Goal: Task Accomplishment & Management: Use online tool/utility

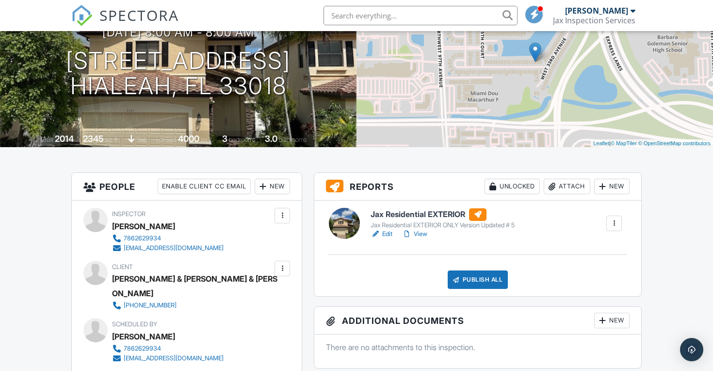
scroll to position [114, 0]
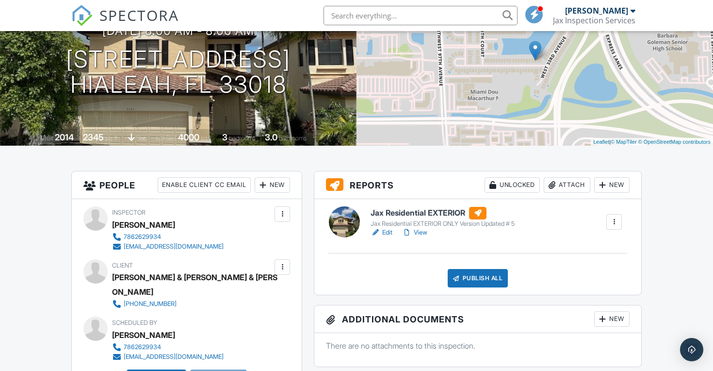
click at [433, 214] on h6 "Jax Residential EXTERIOR" at bounding box center [443, 213] width 144 height 13
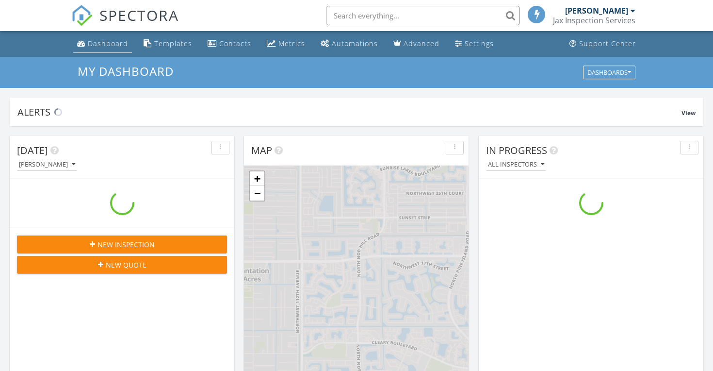
scroll to position [884, 714]
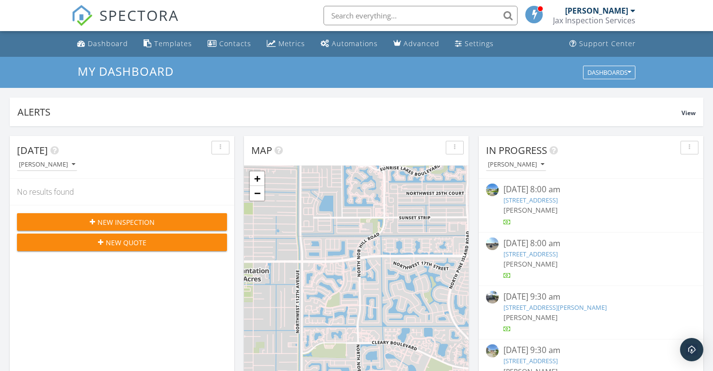
click at [373, 22] on input "text" at bounding box center [421, 15] width 194 height 19
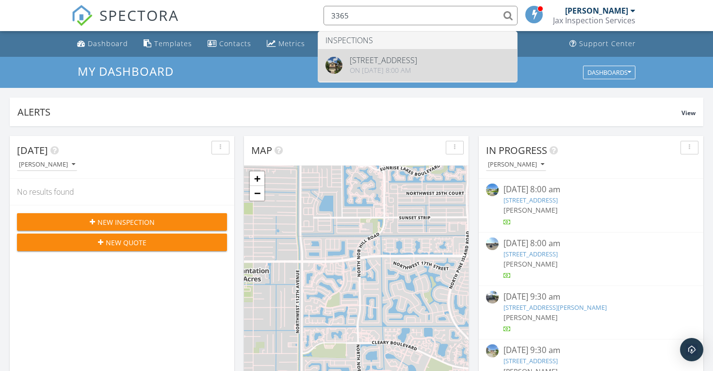
type input "3365"
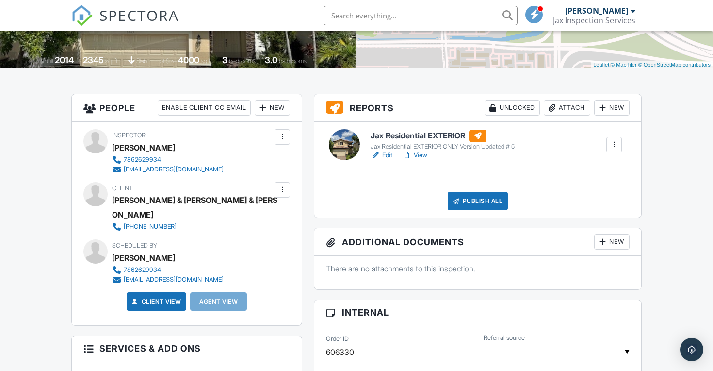
scroll to position [198, 0]
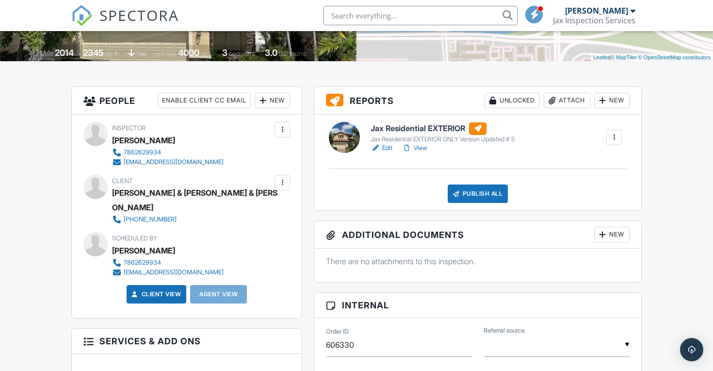
click at [423, 127] on h6 "Jax Residential EXTERIOR" at bounding box center [443, 128] width 144 height 13
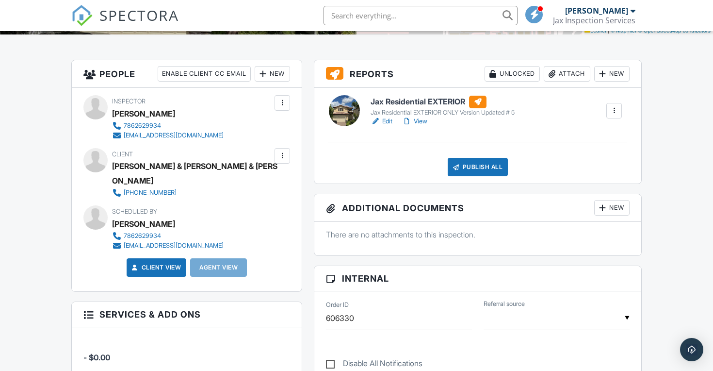
scroll to position [212, 0]
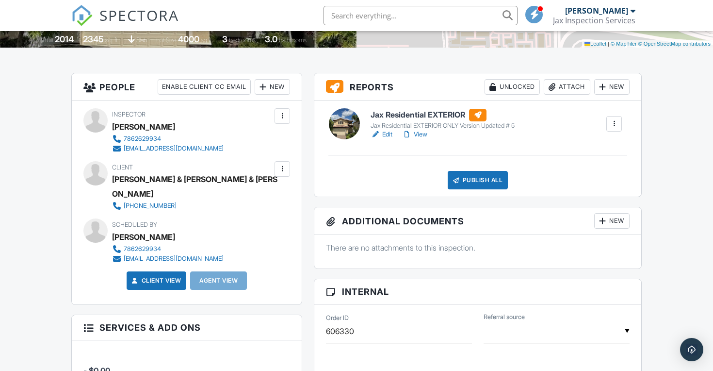
click at [428, 113] on h6 "Jax Residential EXTERIOR" at bounding box center [443, 115] width 144 height 13
